Goal: Task Accomplishment & Management: Manage account settings

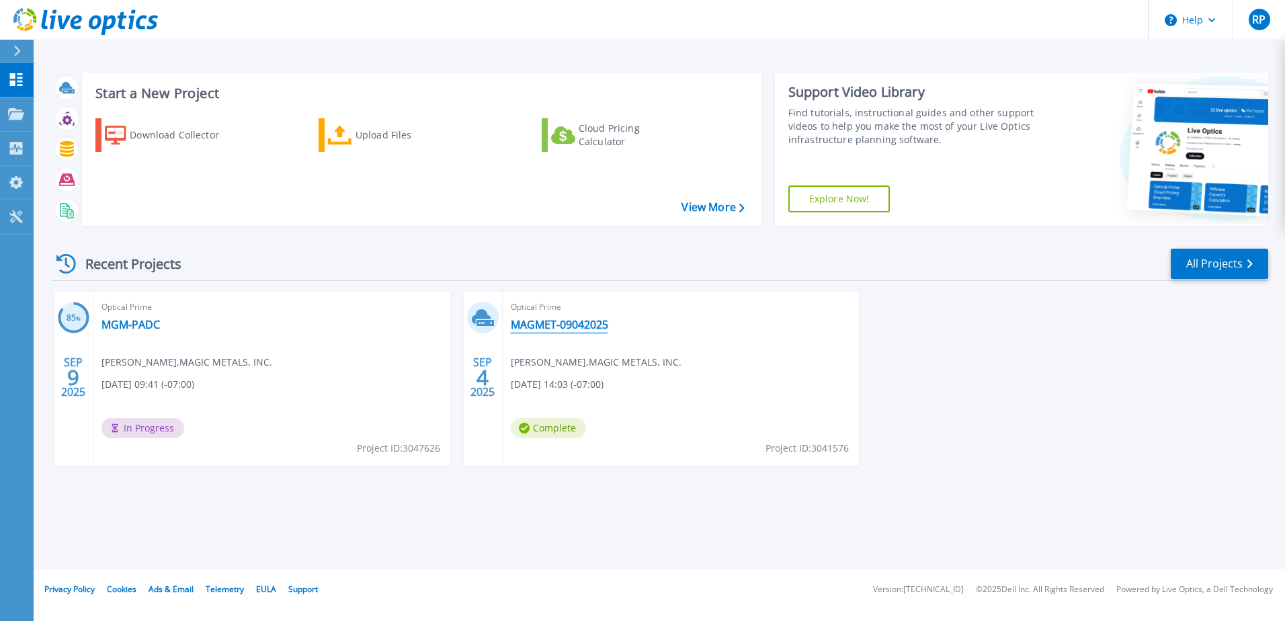
click at [569, 321] on link "MAGMET-09042025" at bounding box center [559, 324] width 97 height 13
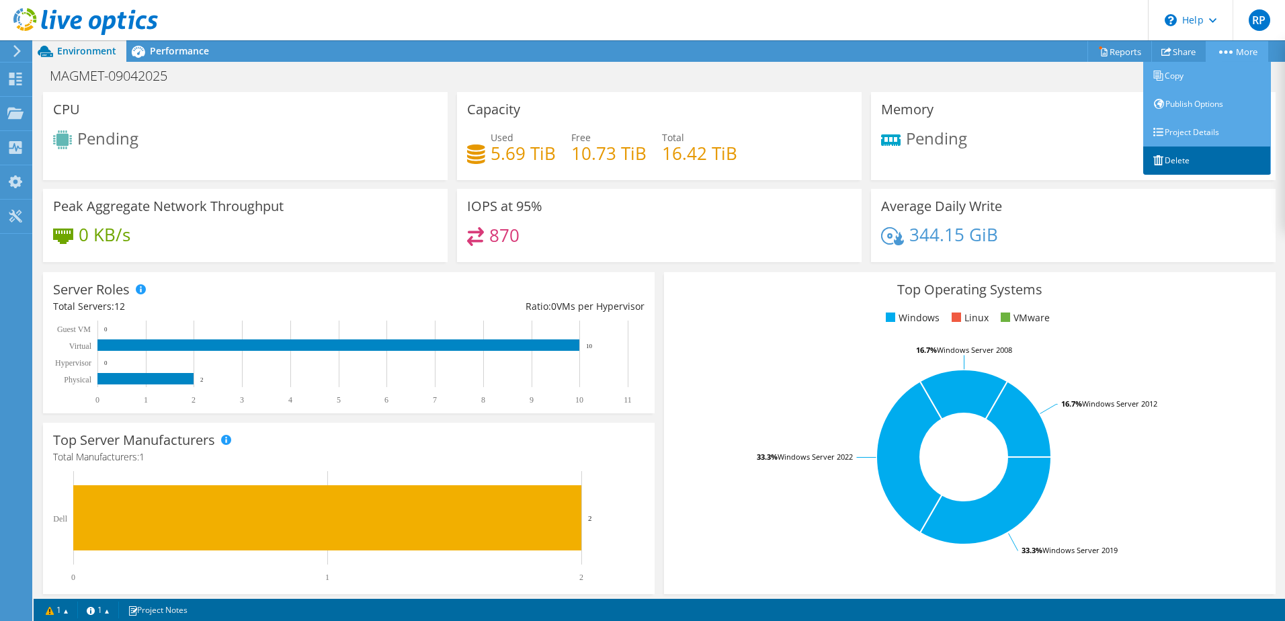
click at [1189, 152] on link "Delete" at bounding box center [1207, 161] width 128 height 28
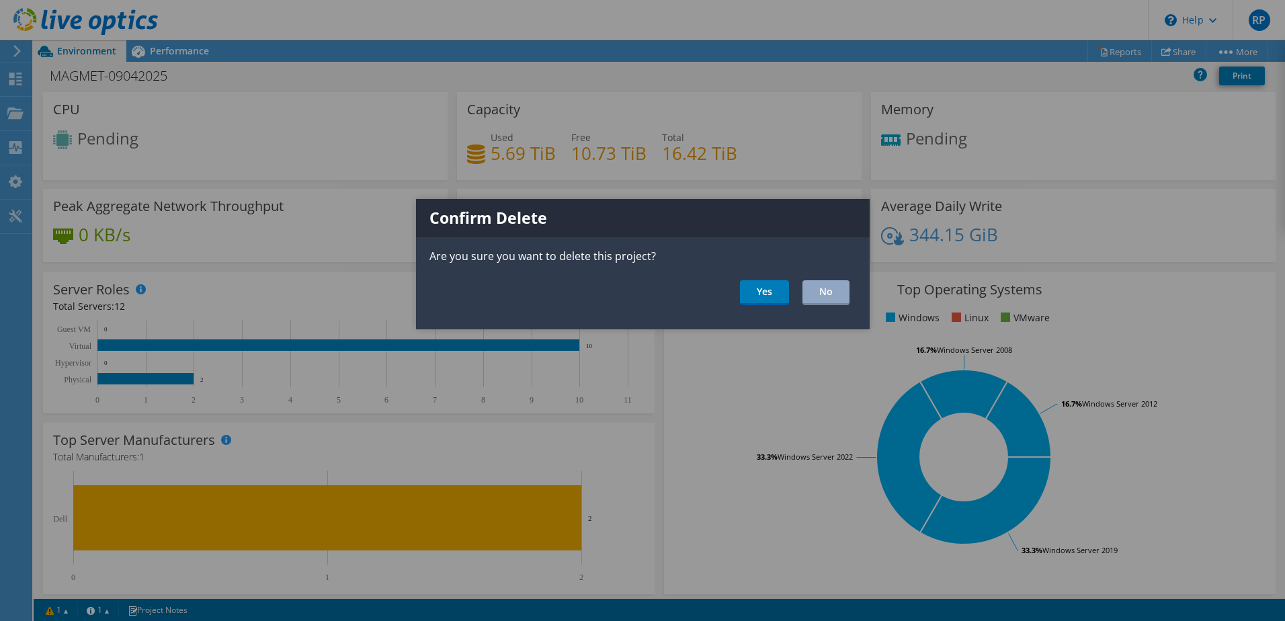
click at [778, 279] on div "Confirm Delete Are you sure you want to delete this project? Yes No" at bounding box center [643, 264] width 454 height 130
click at [773, 305] on link "Yes" at bounding box center [764, 292] width 49 height 25
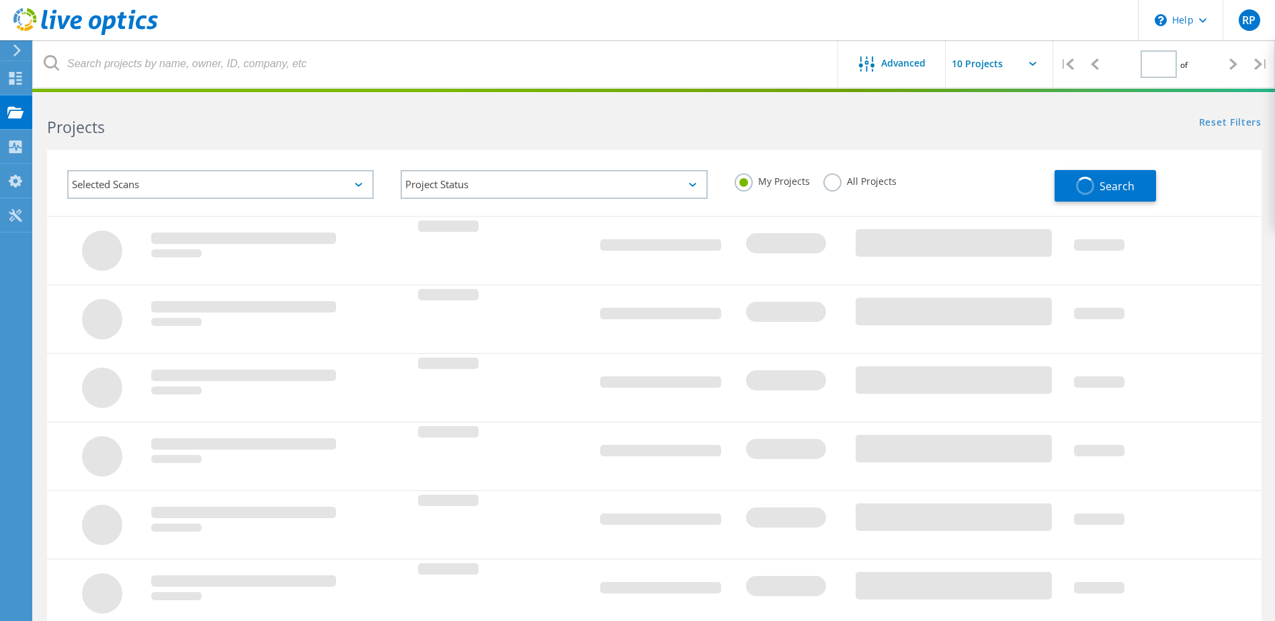
type input "1"
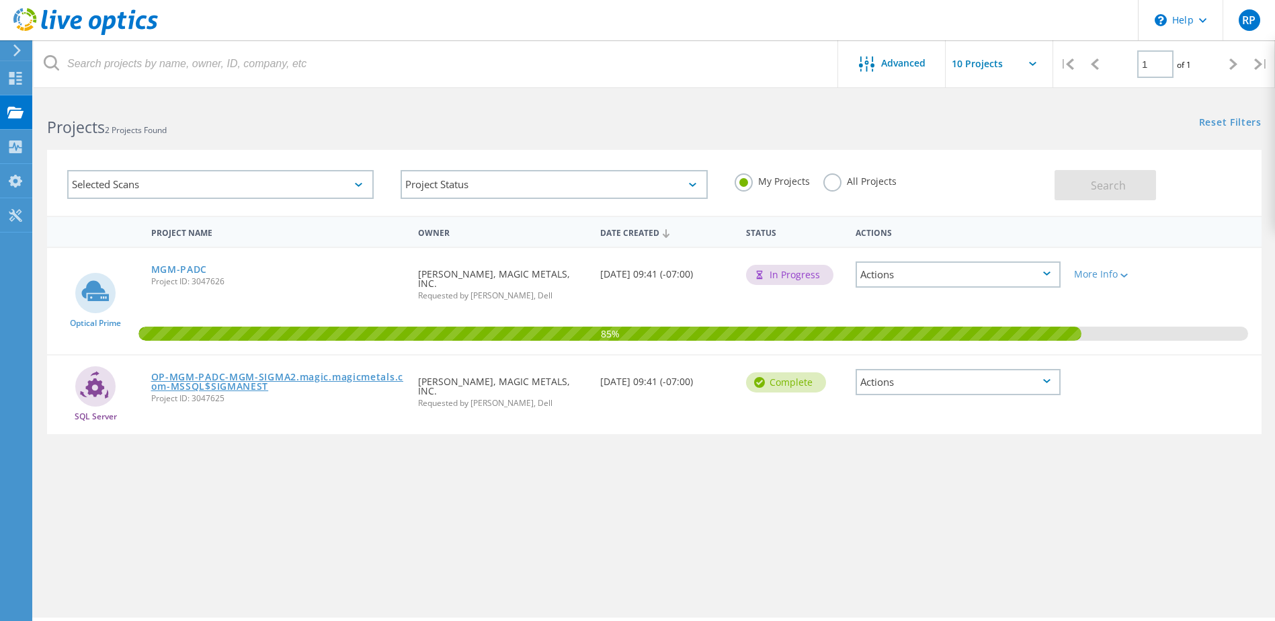
click at [202, 375] on link "OP-MGM-PADC-MGM-SIGMA2.magic.magicmetals.com-MSSQL$SIGMANEST" at bounding box center [278, 381] width 254 height 19
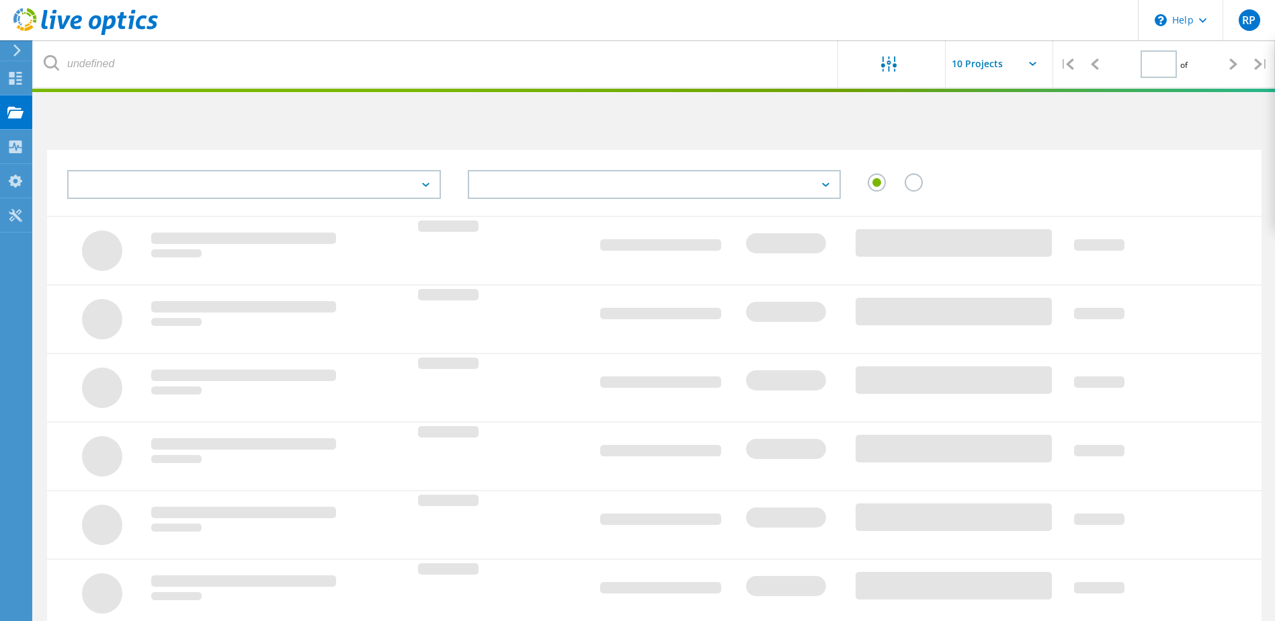
type input "1"
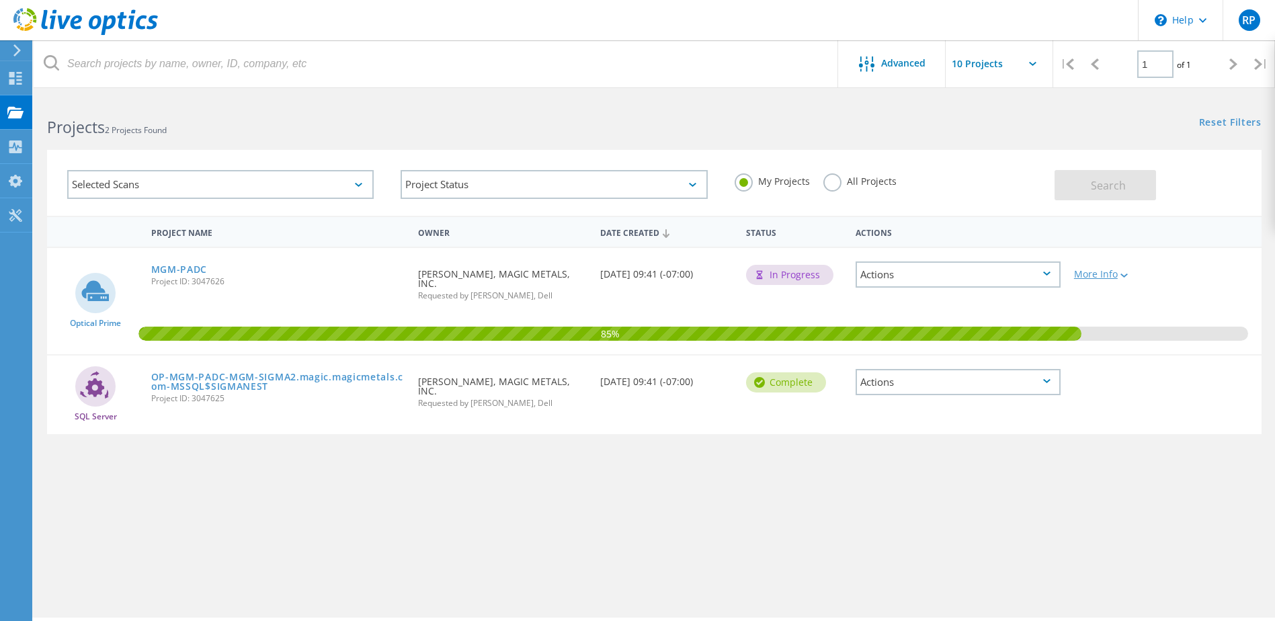
click at [1119, 275] on div at bounding box center [1123, 275] width 10 height 8
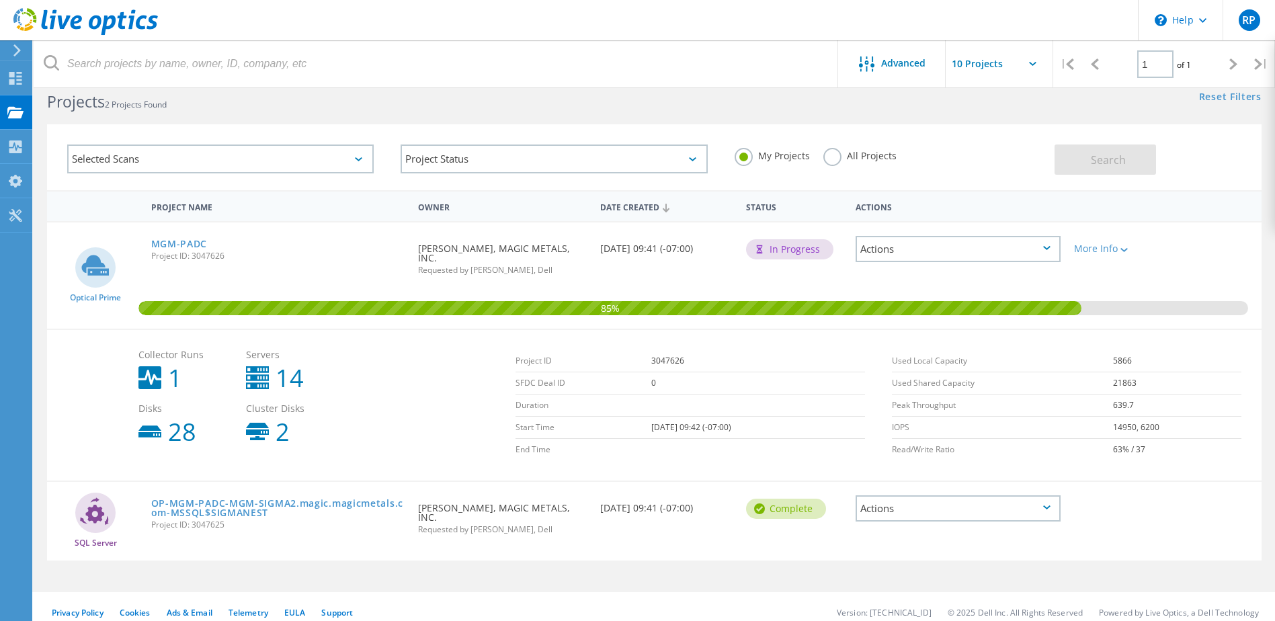
scroll to position [37, 0]
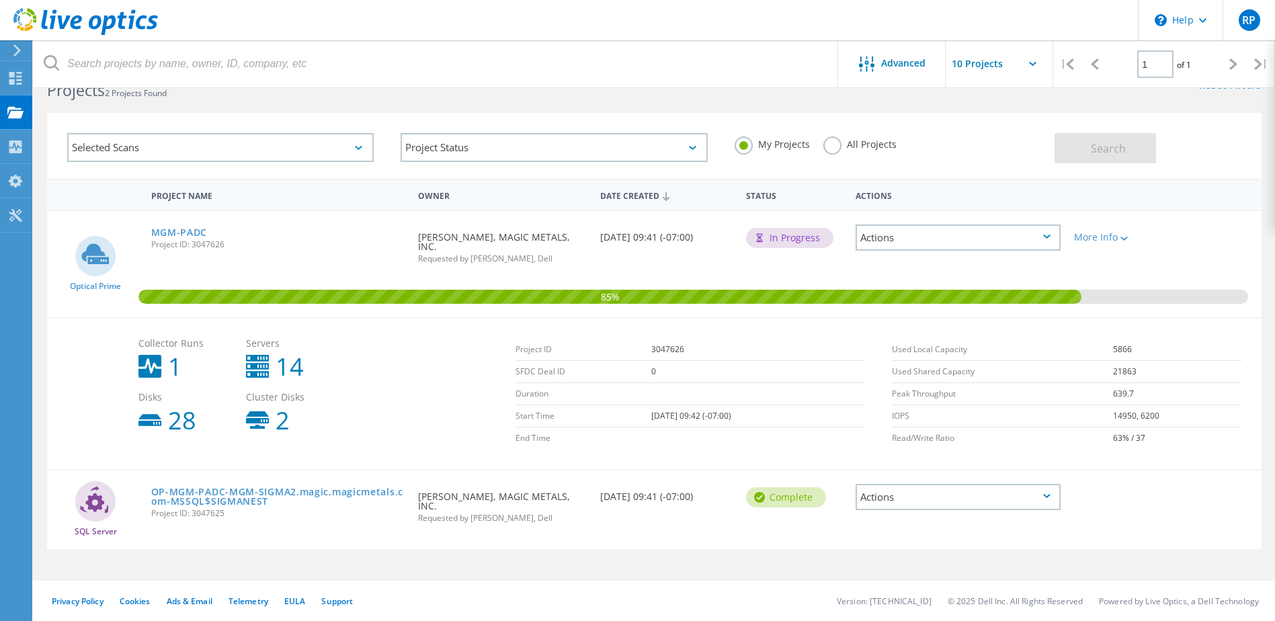
click at [1135, 243] on div "More Info" at bounding box center [1115, 233] width 97 height 44
click at [1123, 241] on icon at bounding box center [1124, 239] width 7 height 4
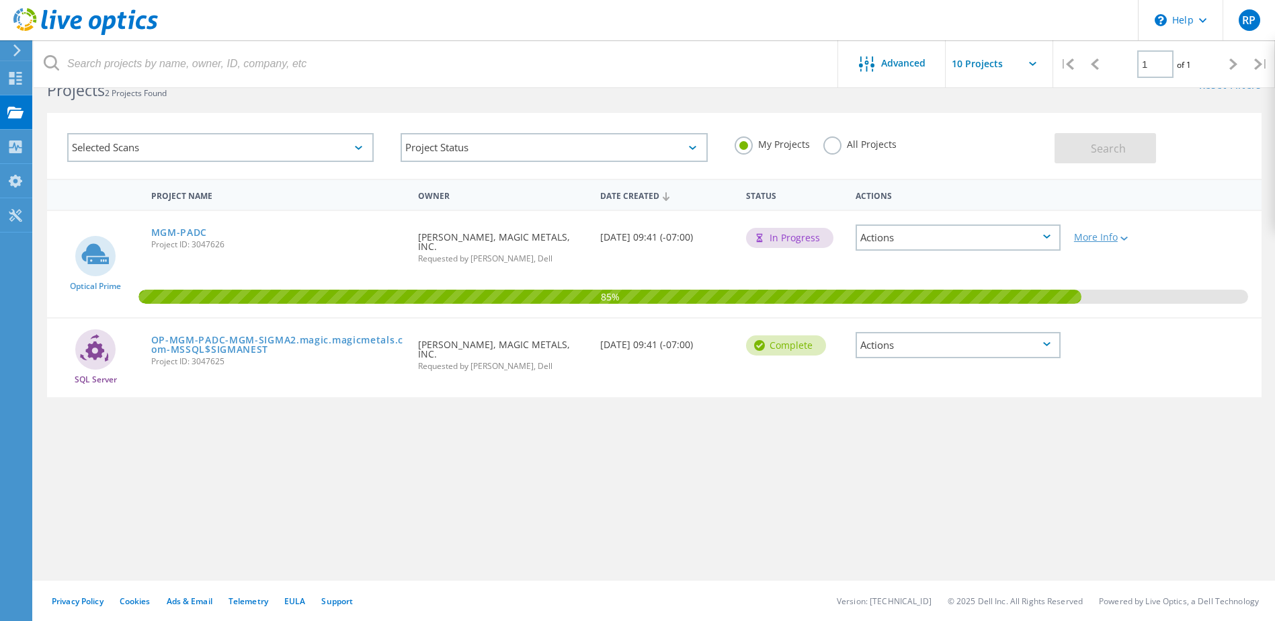
click at [1124, 241] on div at bounding box center [1123, 238] width 10 height 8
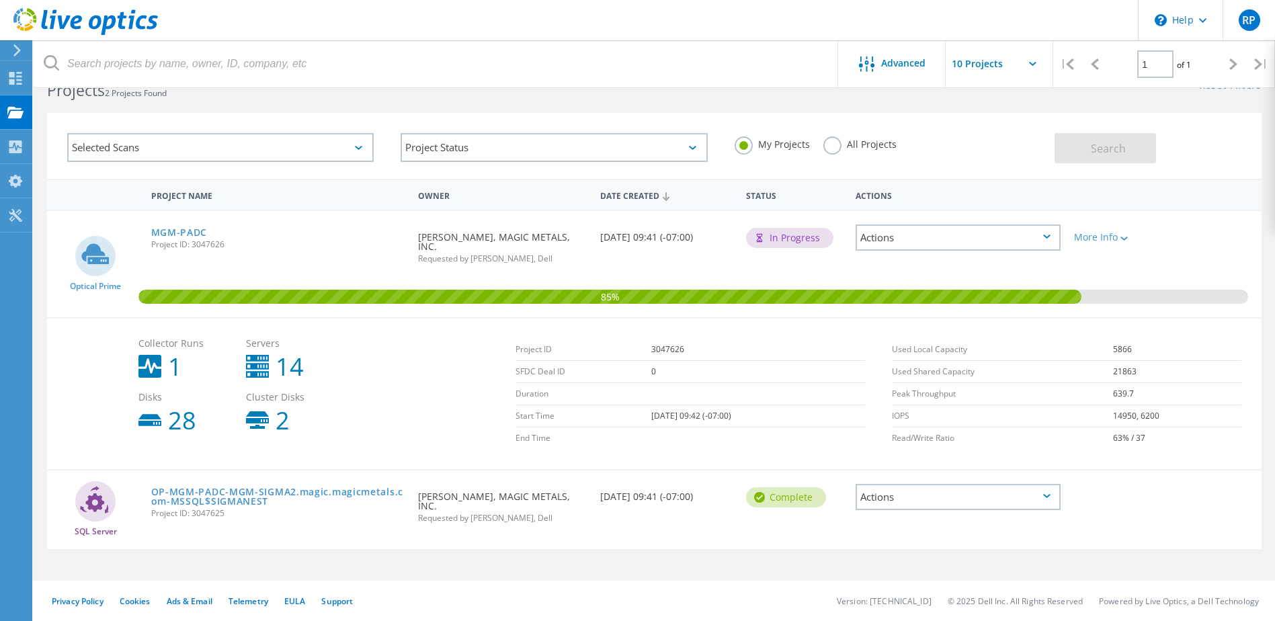
click at [1039, 240] on div "Actions" at bounding box center [958, 238] width 205 height 26
click at [908, 234] on div "Project Details" at bounding box center [958, 237] width 202 height 21
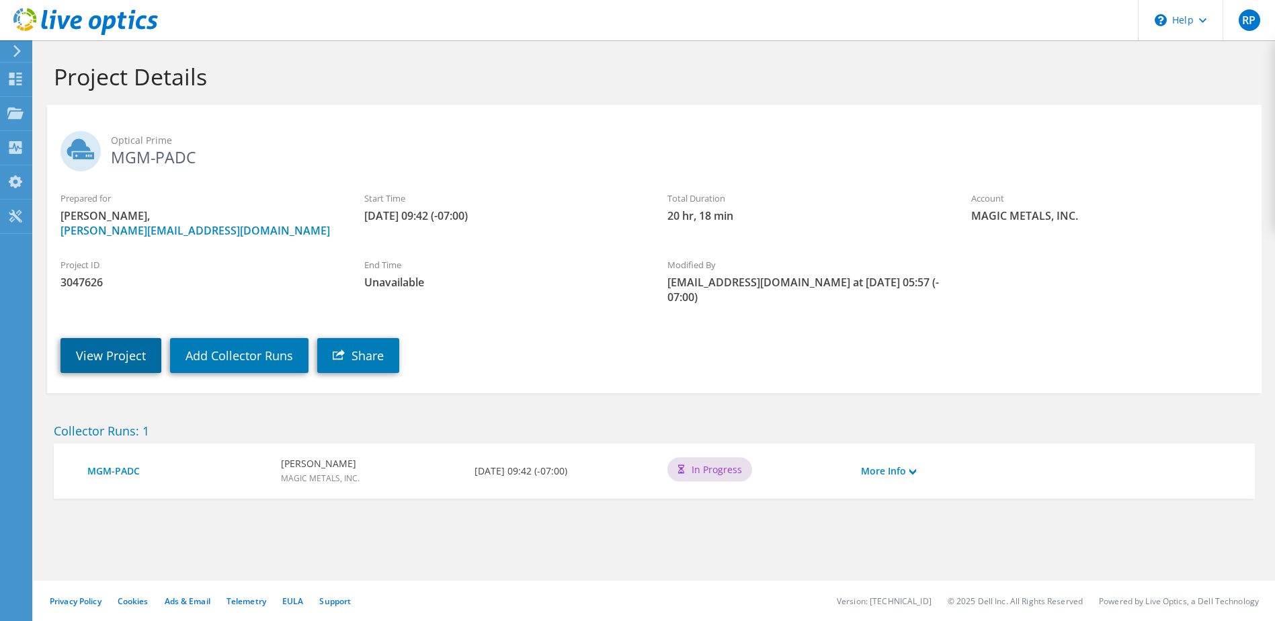
click at [110, 359] on link "View Project" at bounding box center [110, 355] width 101 height 35
click at [245, 352] on link "Add Collector Runs" at bounding box center [239, 355] width 138 height 35
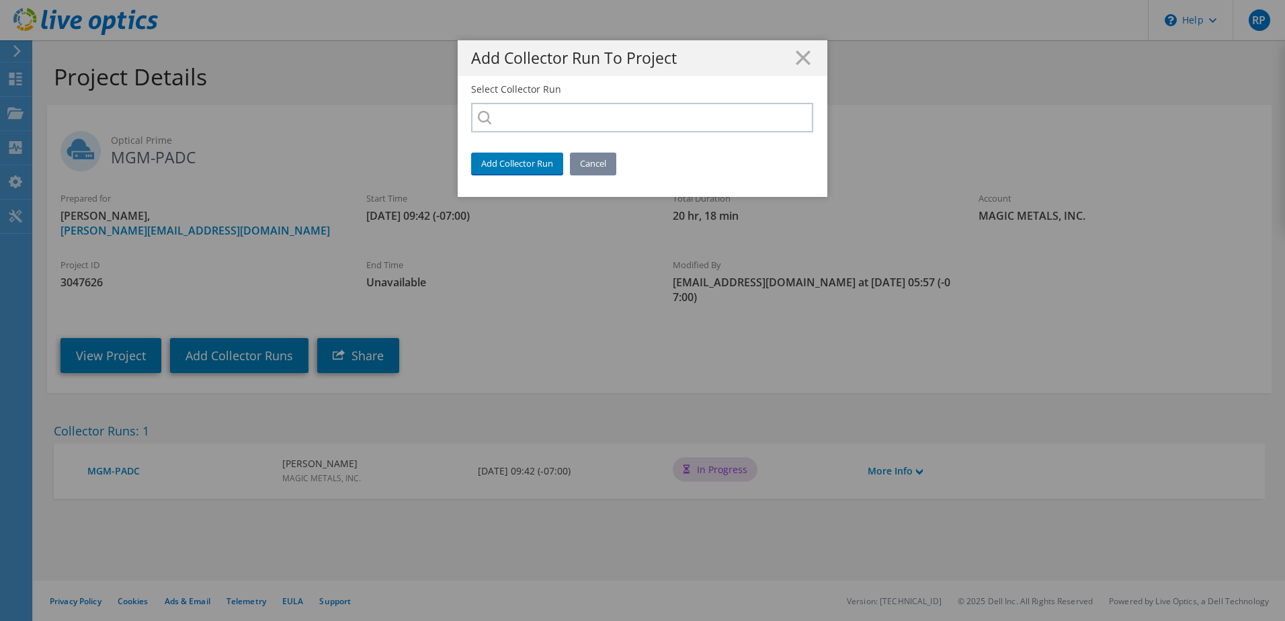
click at [581, 166] on link "Cancel" at bounding box center [593, 164] width 46 height 22
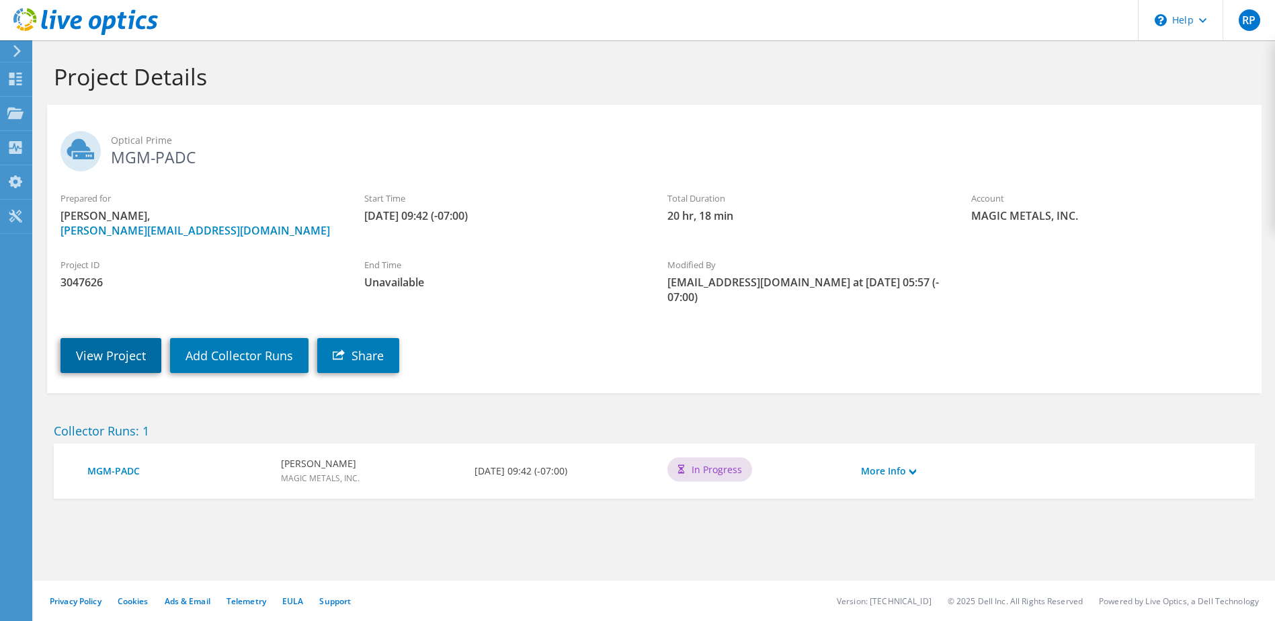
click at [122, 364] on link "View Project" at bounding box center [110, 355] width 101 height 35
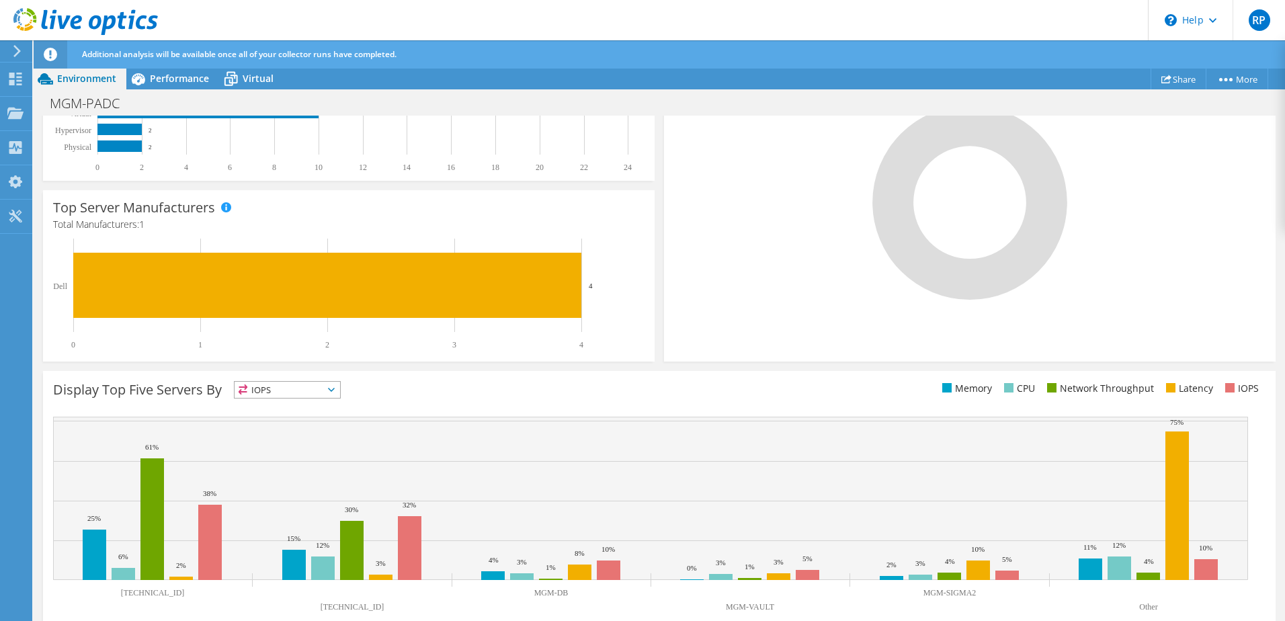
scroll to position [355, 0]
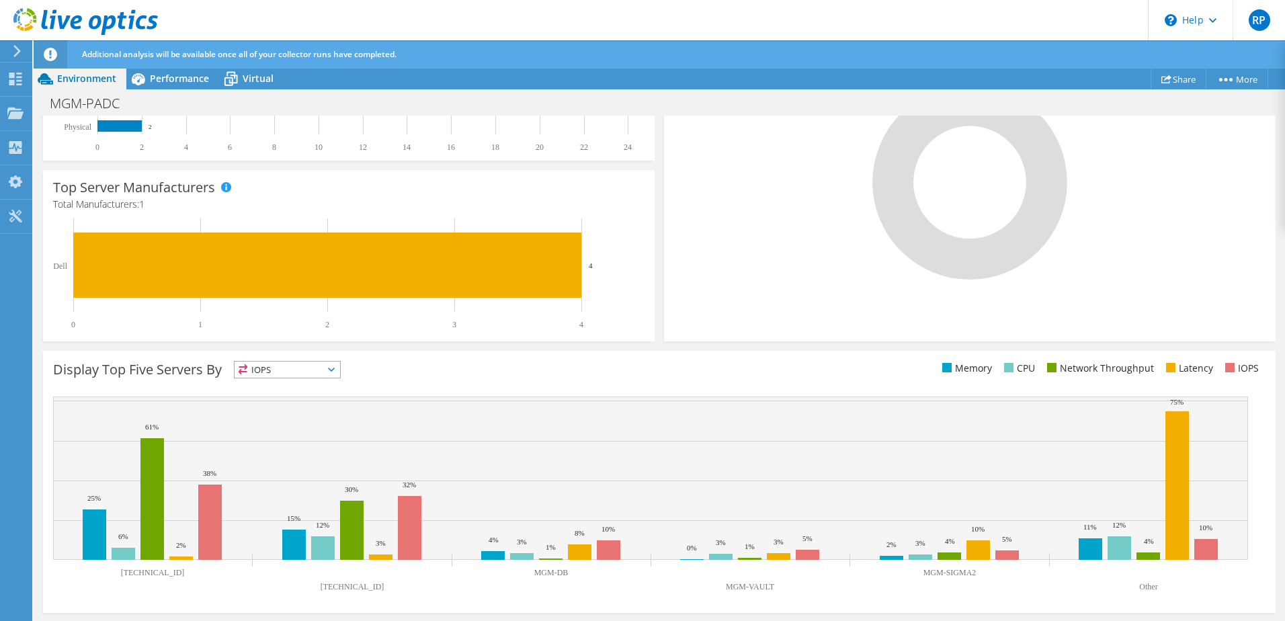
click at [1144, 587] on text "Other" at bounding box center [1148, 586] width 18 height 9
click at [1148, 590] on text "Other" at bounding box center [1148, 586] width 18 height 9
click at [1168, 479] on rect at bounding box center [1178, 485] width 24 height 149
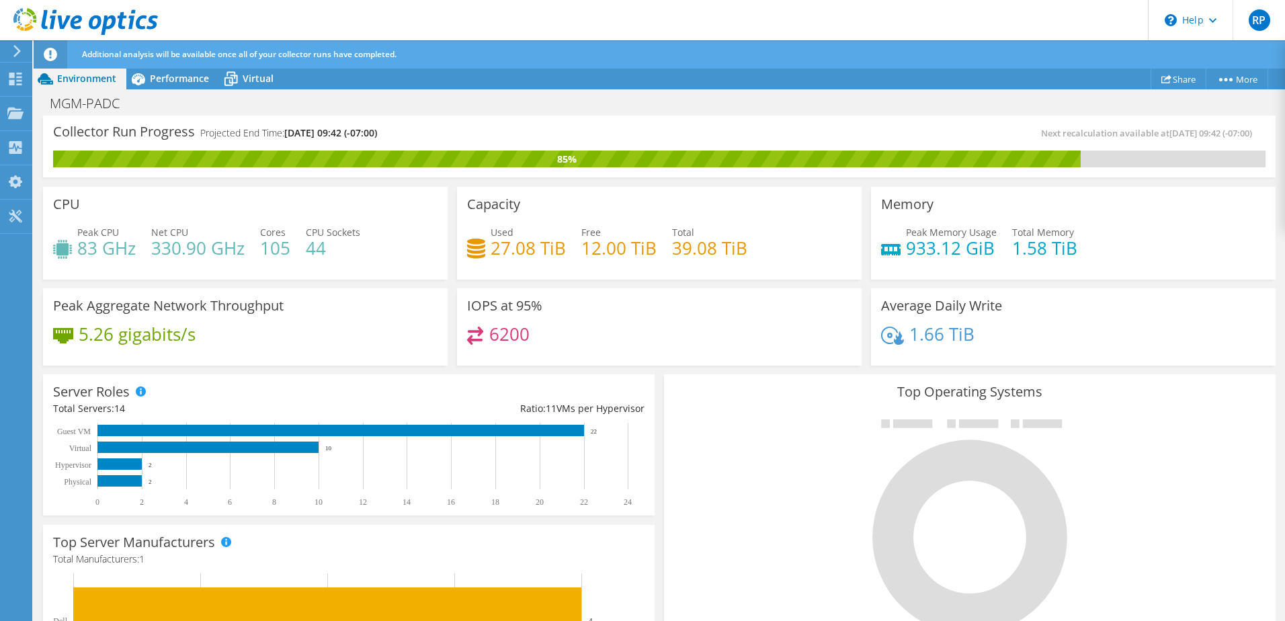
scroll to position [258, 0]
click at [148, 79] on icon at bounding box center [138, 79] width 24 height 24
